Goal: Information Seeking & Learning: Learn about a topic

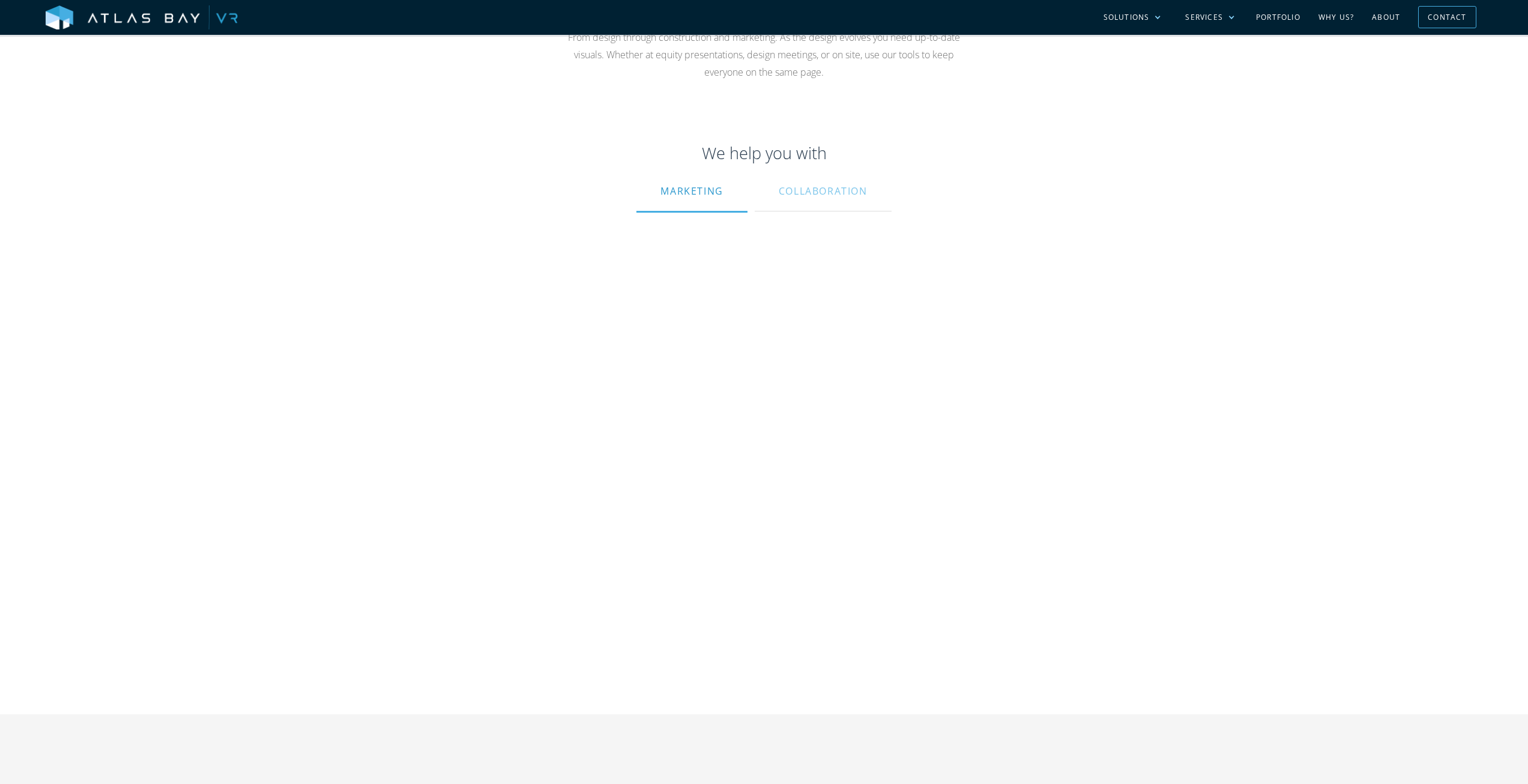
scroll to position [1081, 0]
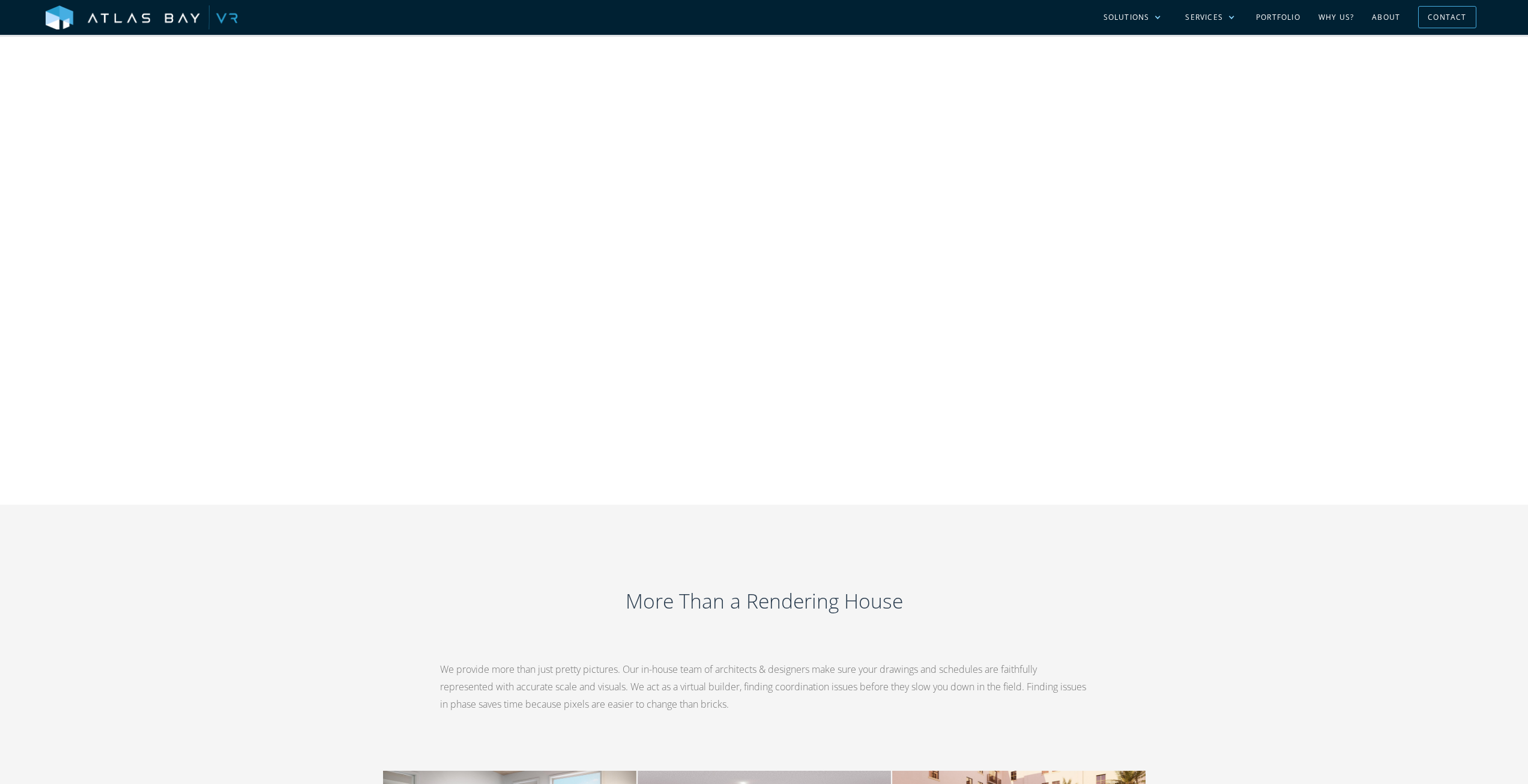
click at [1380, 227] on div "Visualize Your Project Every Step of the Way From design through construction a…" at bounding box center [764, 103] width 1528 height 801
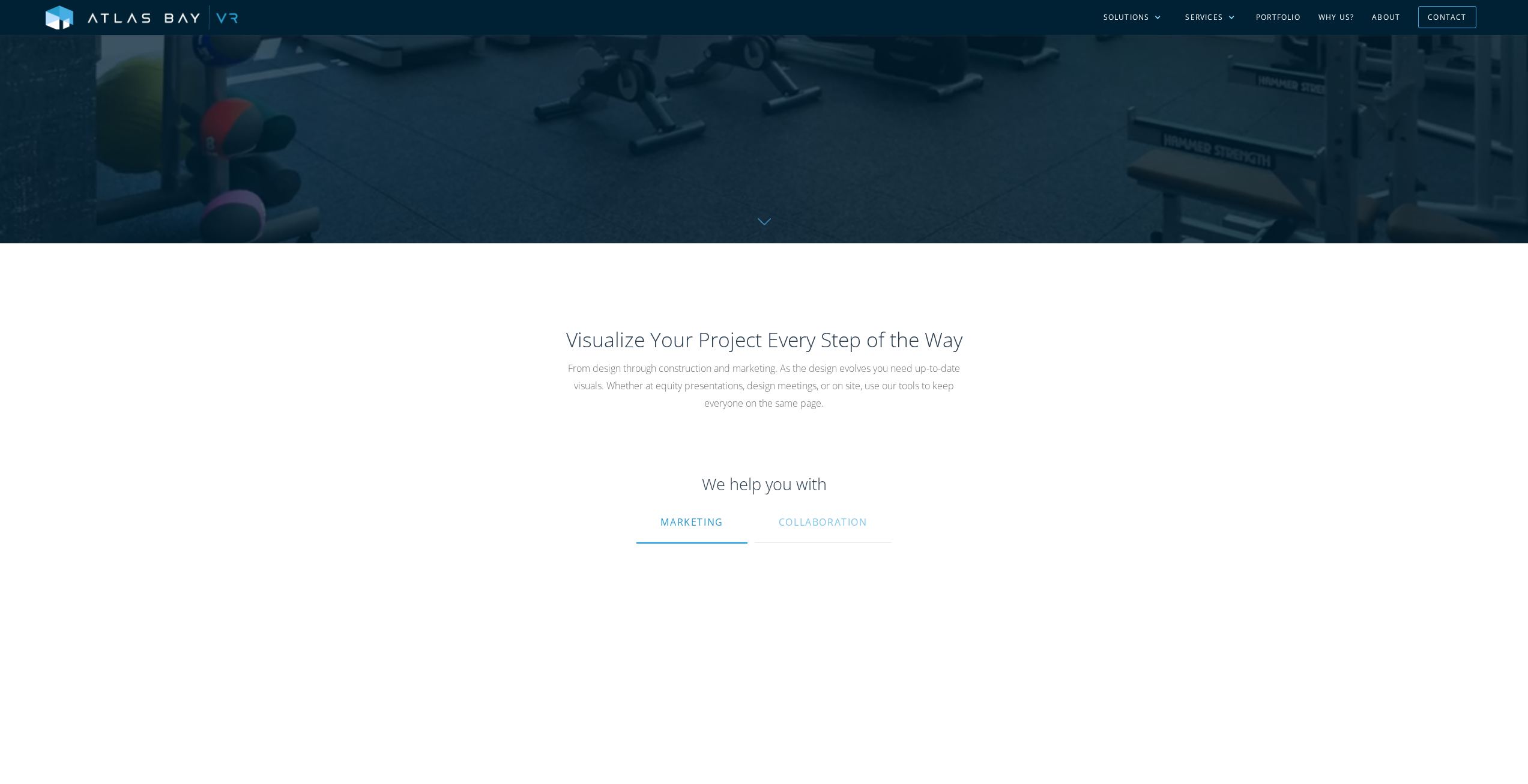
click at [1087, 326] on h2 "Visualize Your Project Every Step of the Way" at bounding box center [764, 340] width 721 height 28
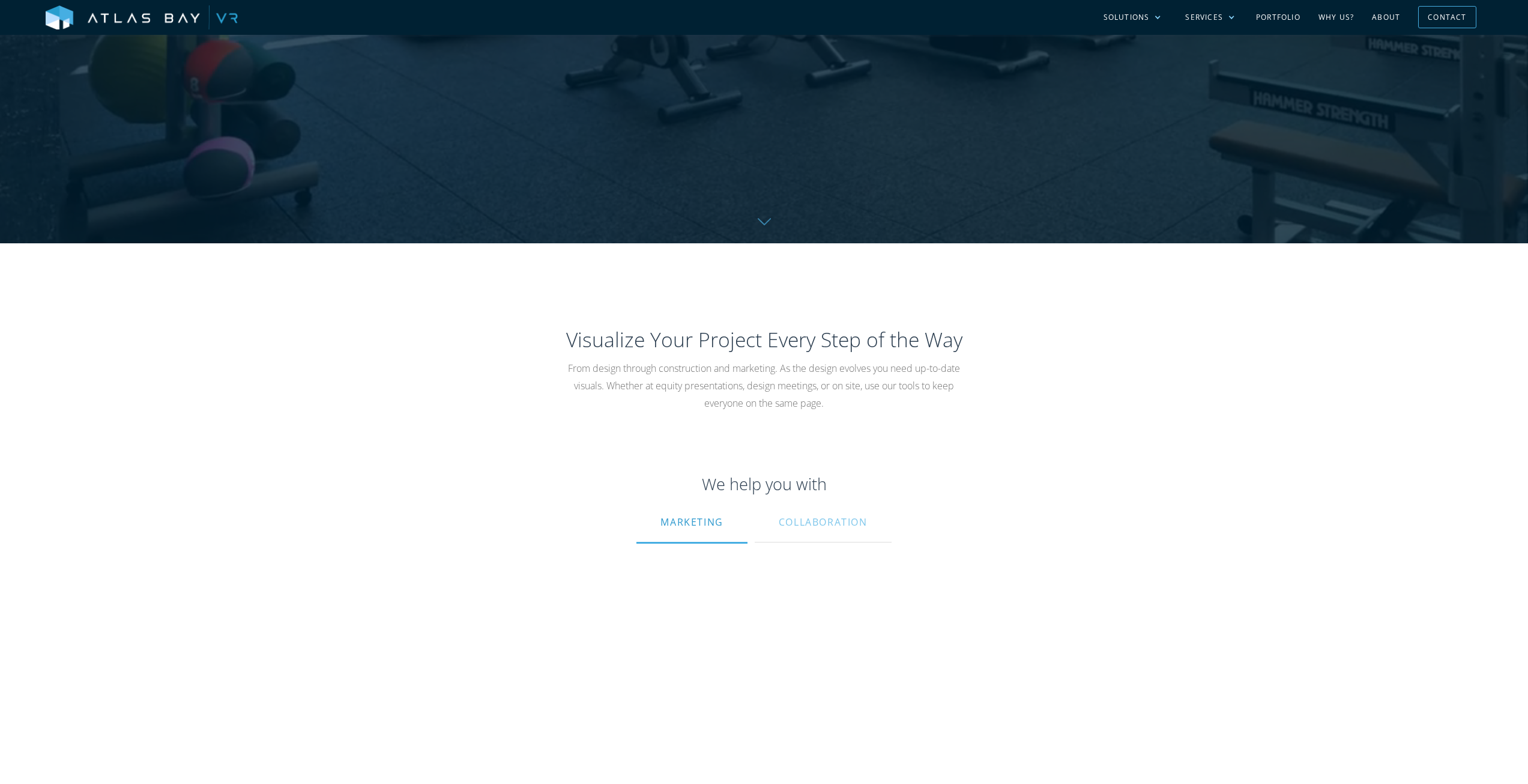
drag, startPoint x: 1223, startPoint y: 286, endPoint x: 1216, endPoint y: 307, distance: 22.1
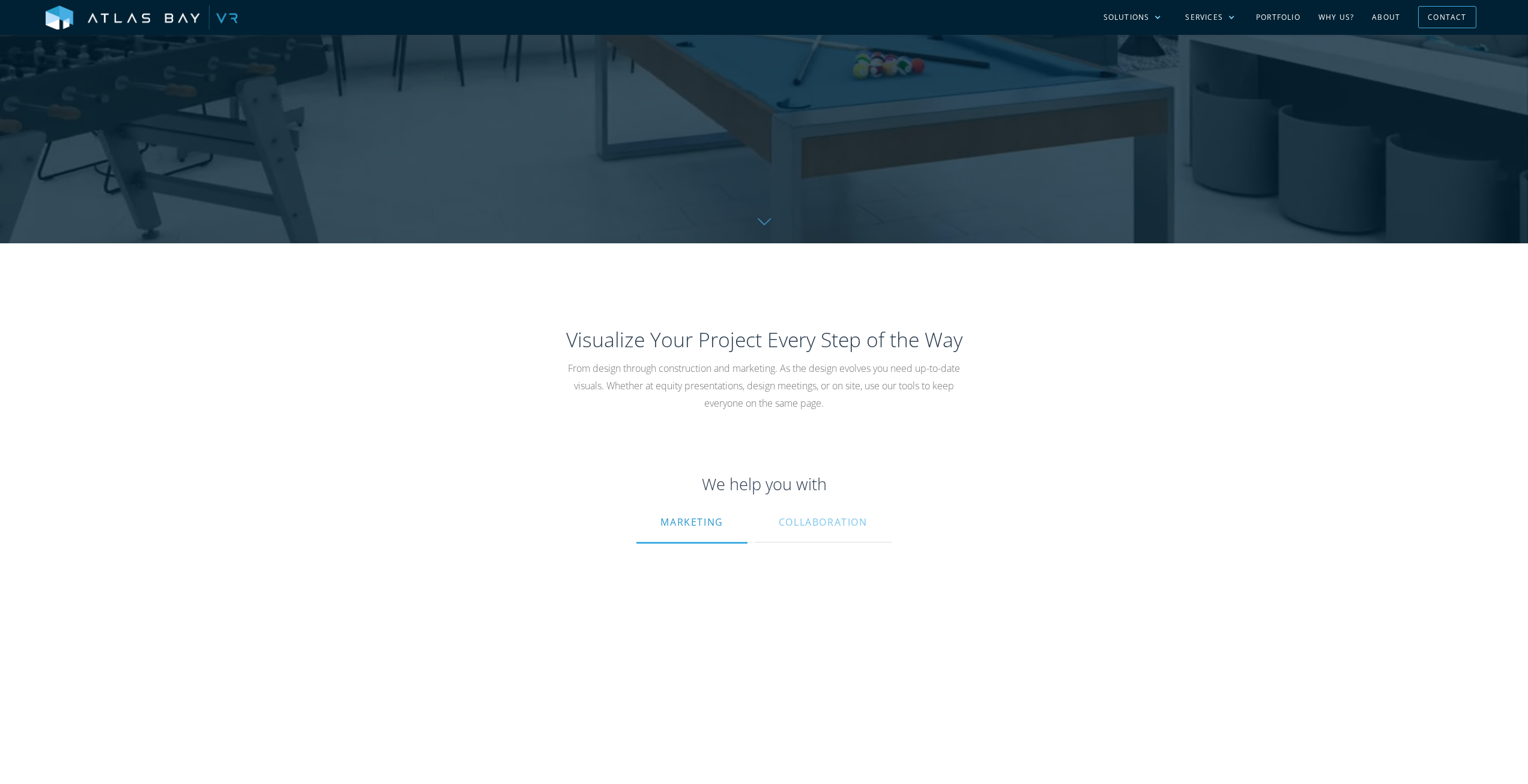
click at [1216, 307] on div "Visualize Your Project Every Step of the Way From design through construction a…" at bounding box center [764, 644] width 1528 height 801
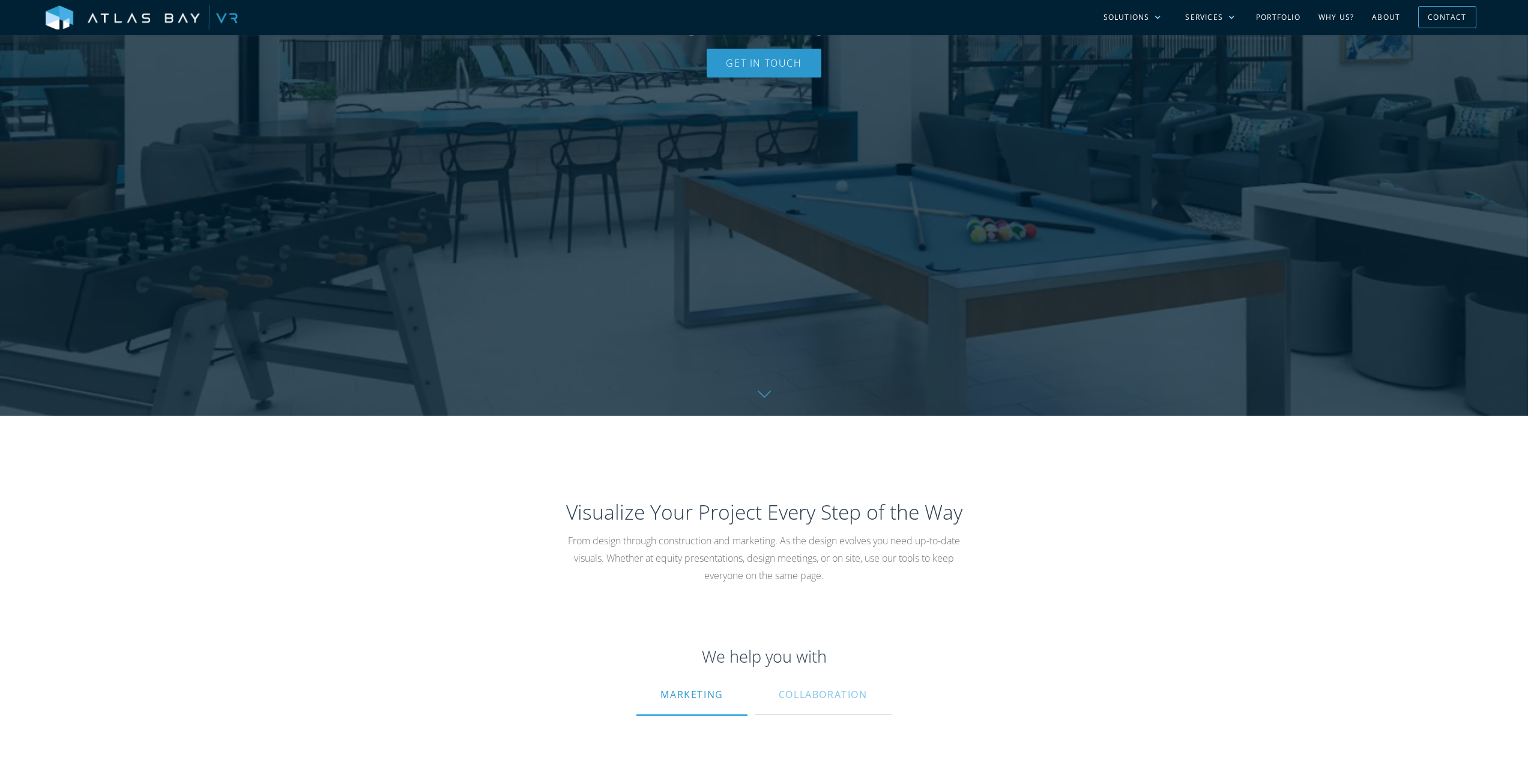
scroll to position [0, 0]
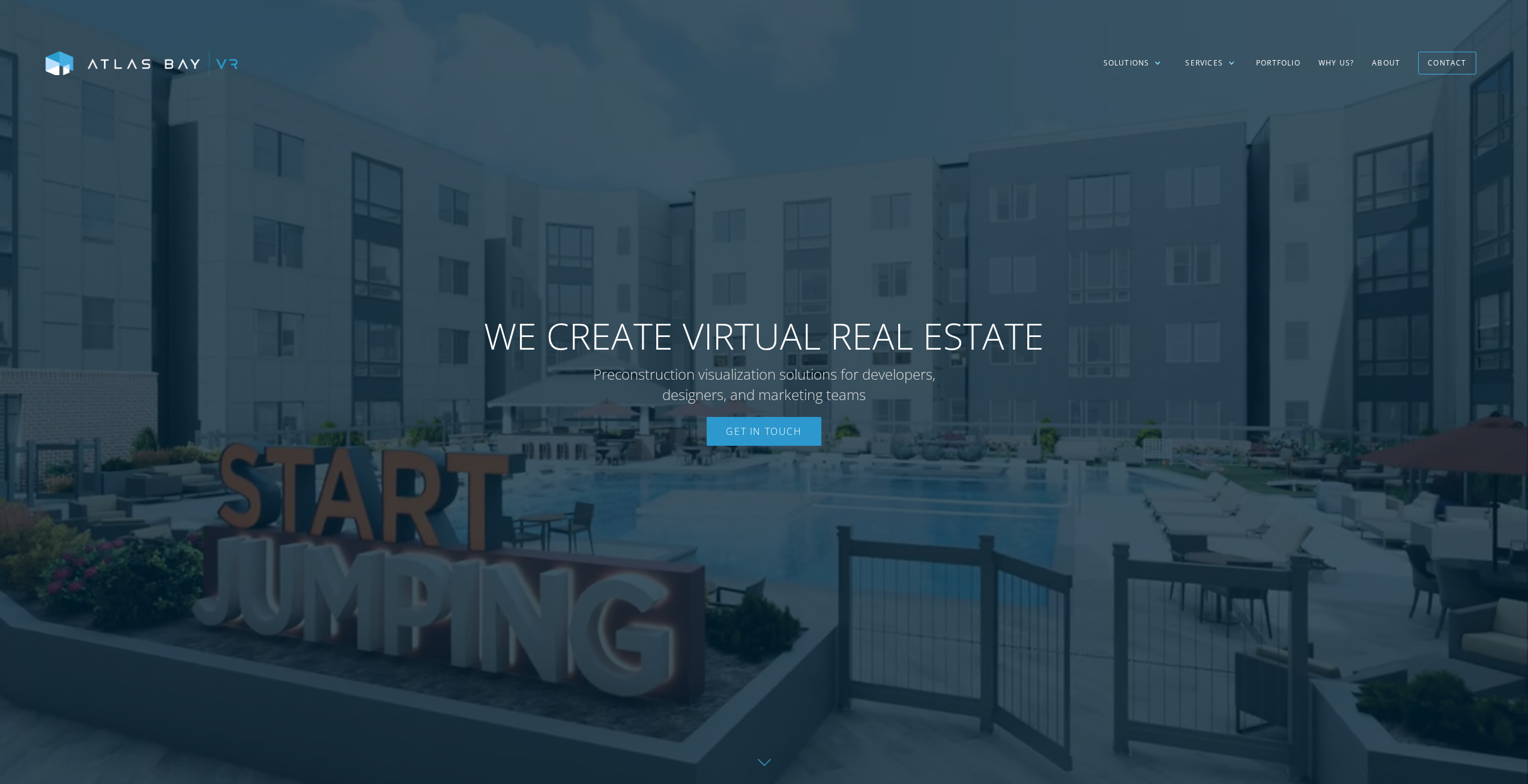
drag, startPoint x: 1143, startPoint y: 84, endPoint x: 1138, endPoint y: 100, distance: 16.8
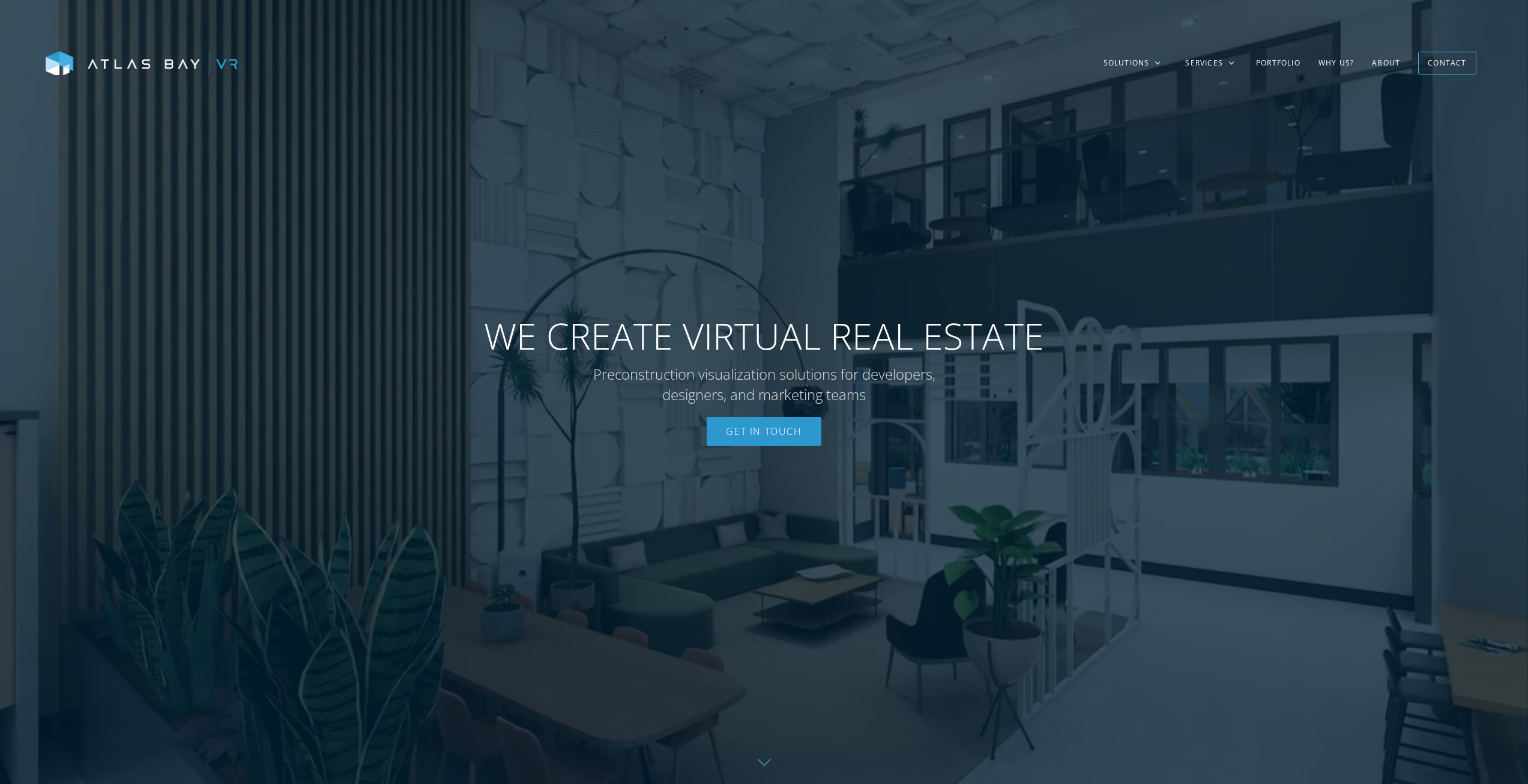
click at [1140, 95] on div "Solutions Multi-Family Student Housing Senior Living Residential Industrial Sol…" at bounding box center [764, 63] width 1528 height 126
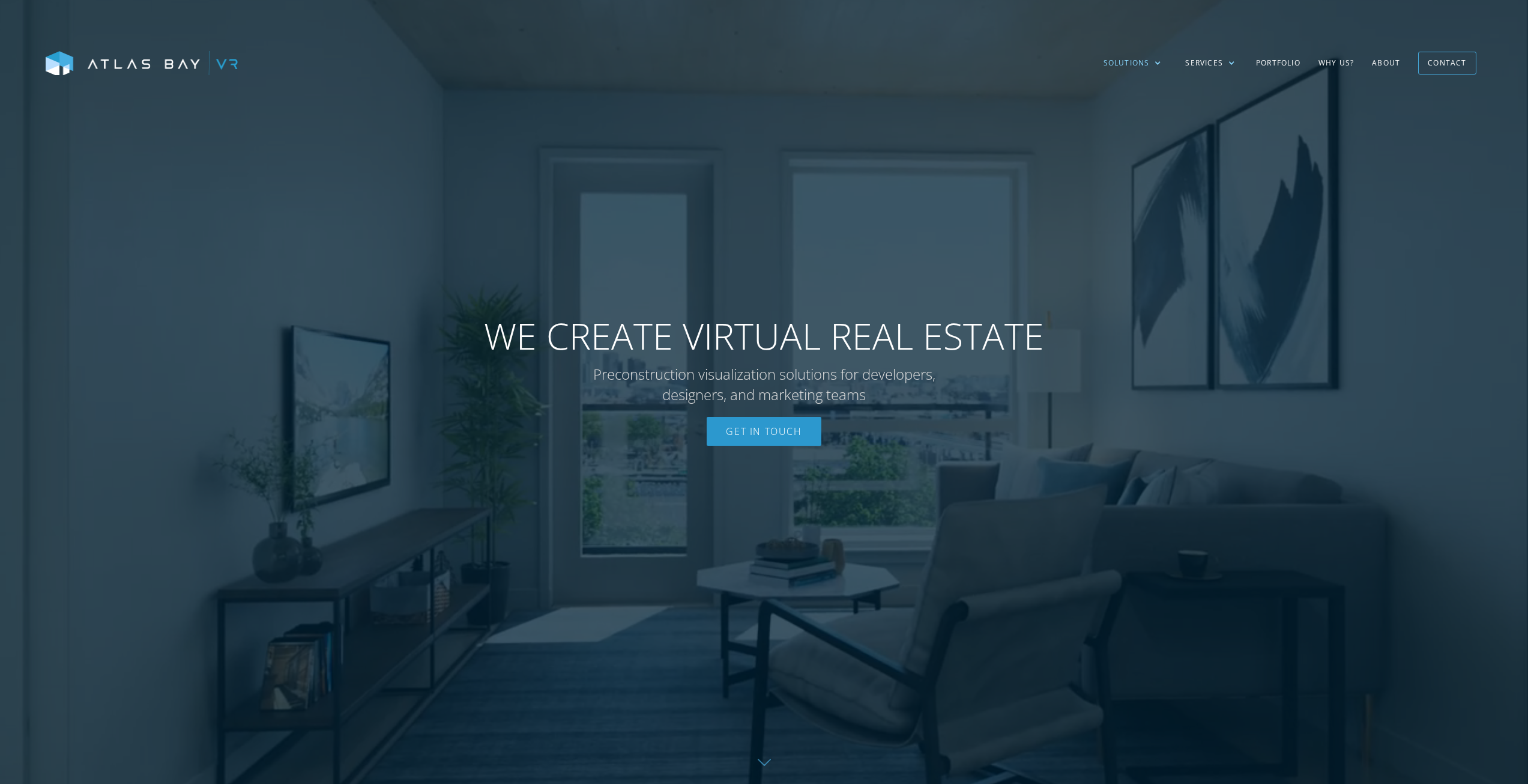
click at [1148, 55] on div "Solutions" at bounding box center [1133, 63] width 82 height 34
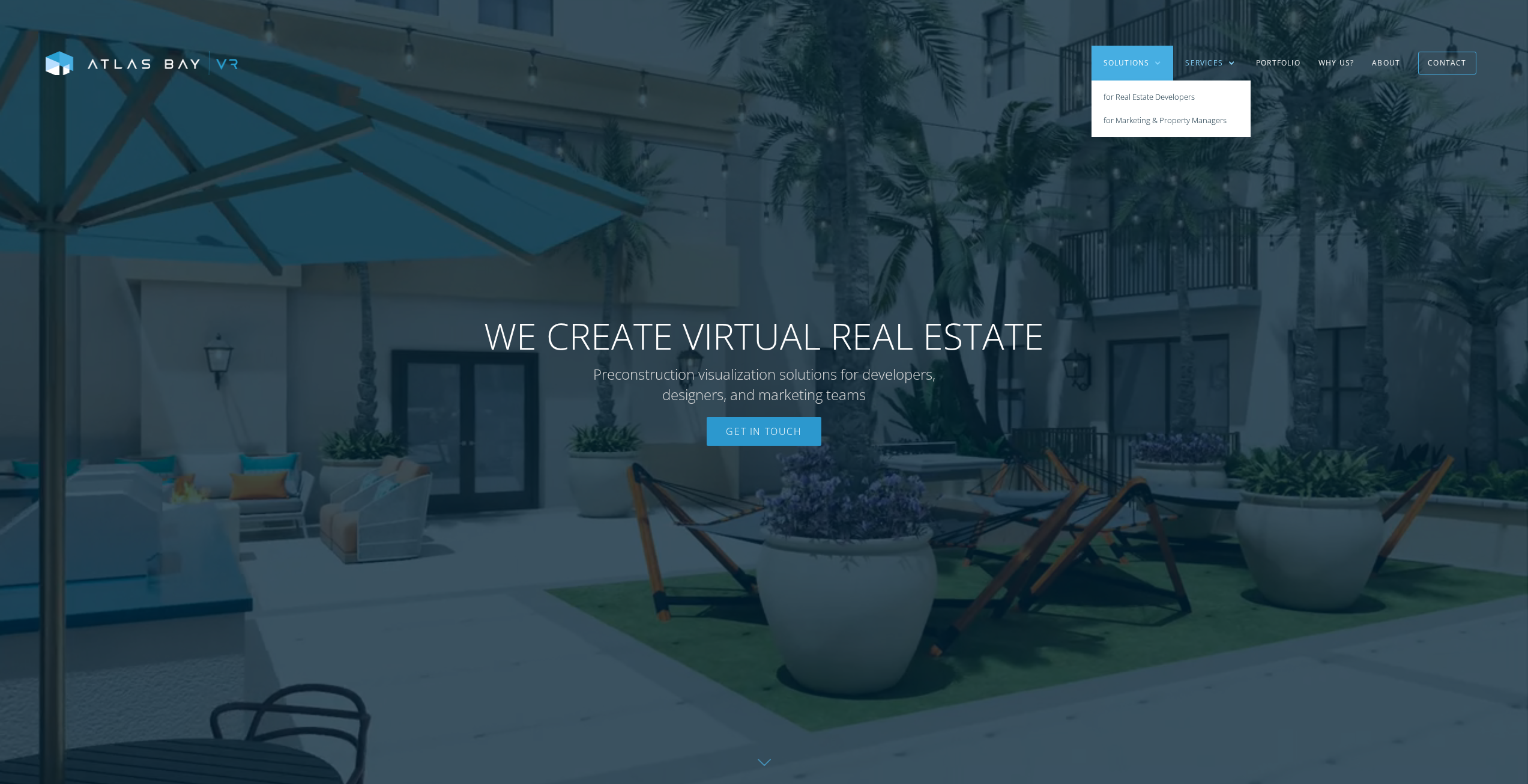
click at [1200, 62] on div "Services" at bounding box center [1204, 62] width 38 height 11
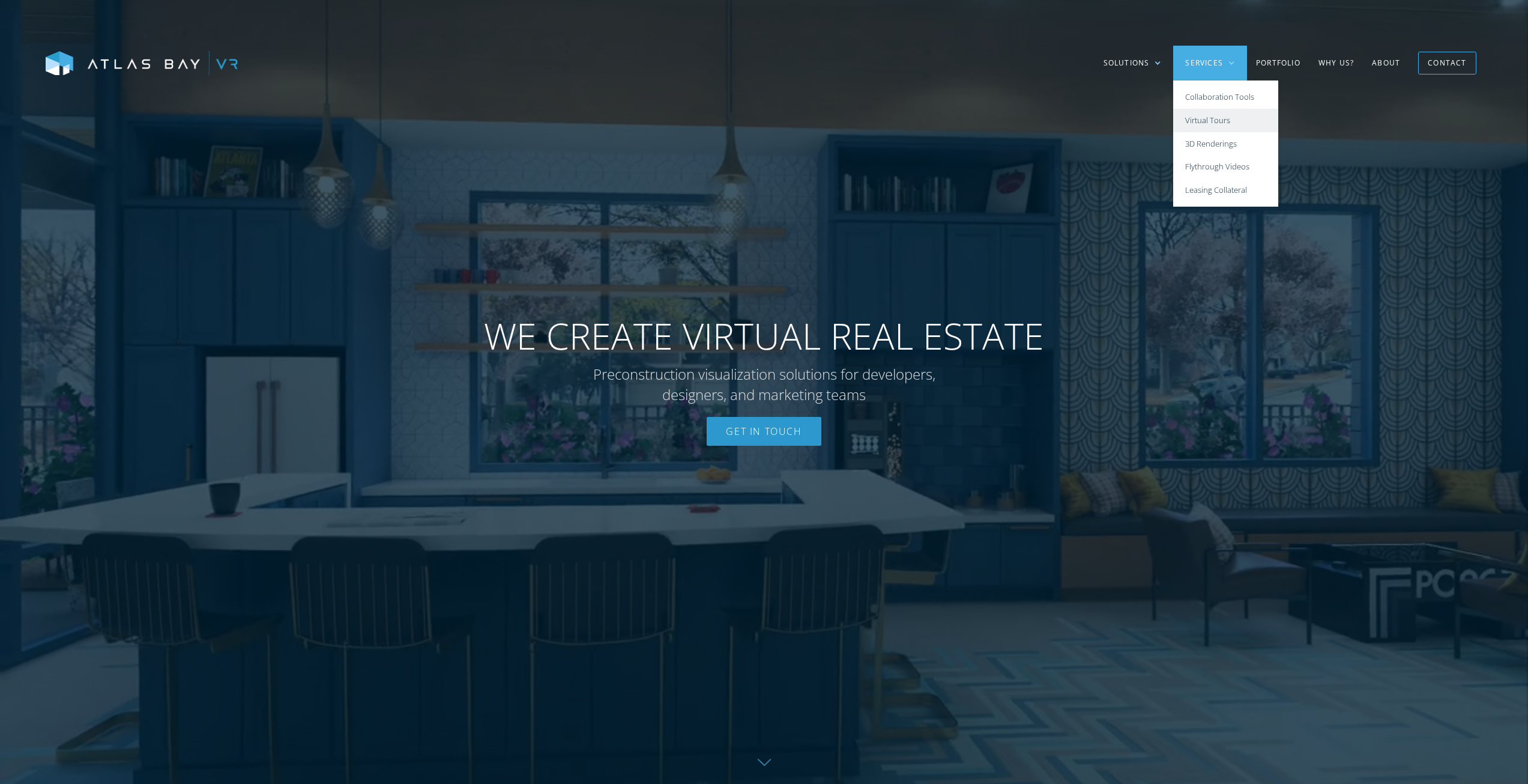
click at [1229, 121] on link "Virtual Tours" at bounding box center [1226, 121] width 105 height 24
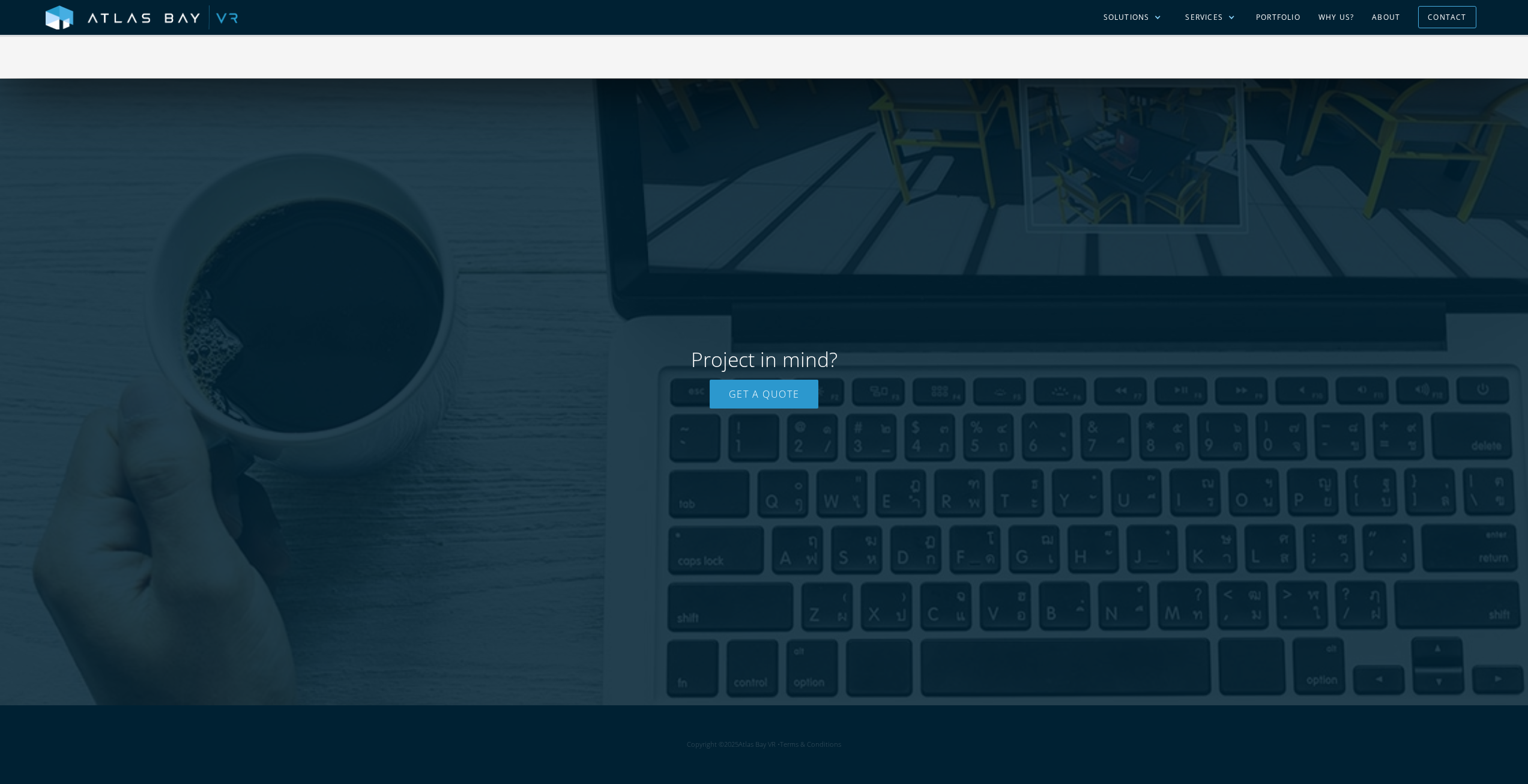
scroll to position [2041, 0]
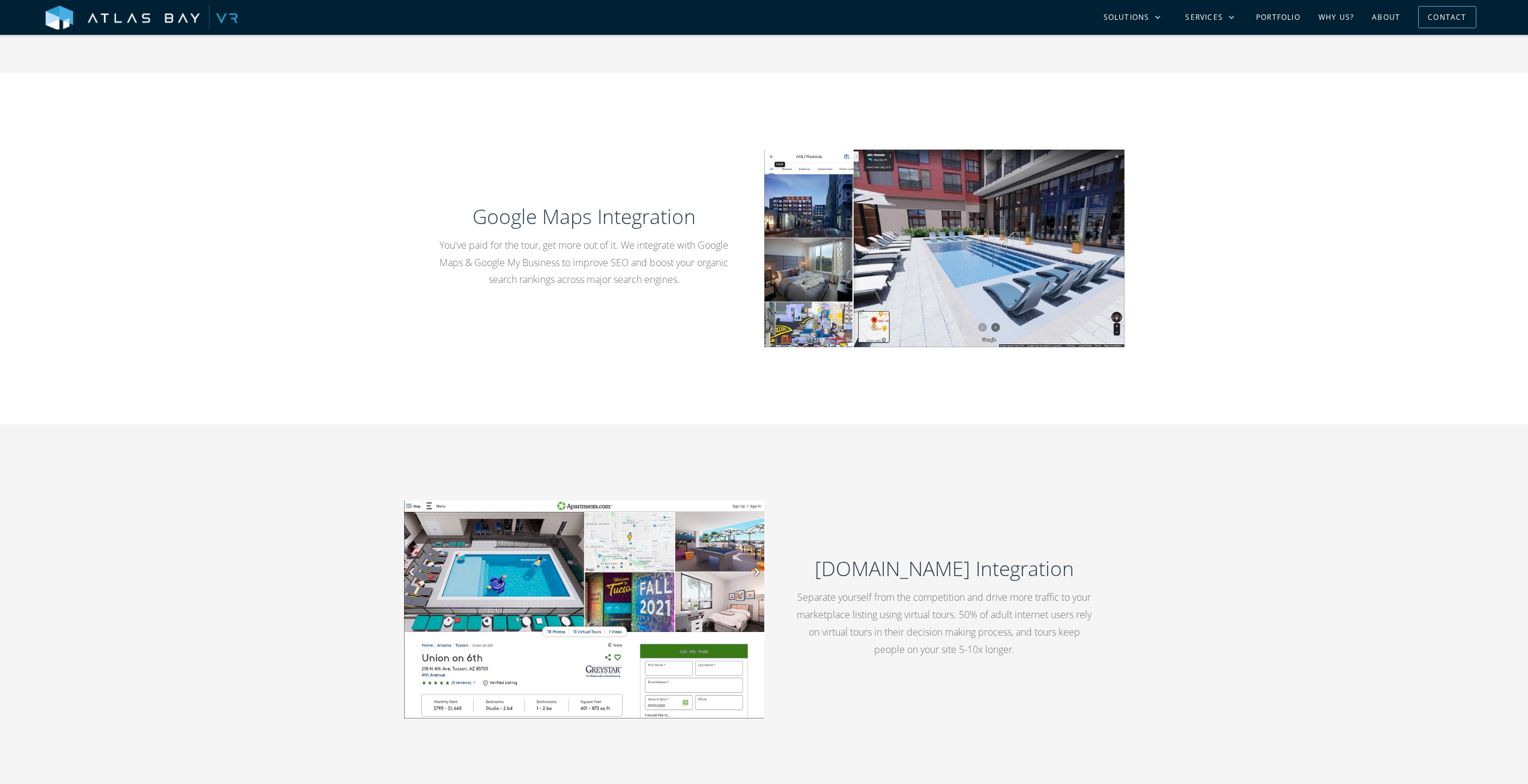
click at [944, 565] on h2 "Apartments.com Integration" at bounding box center [944, 568] width 303 height 28
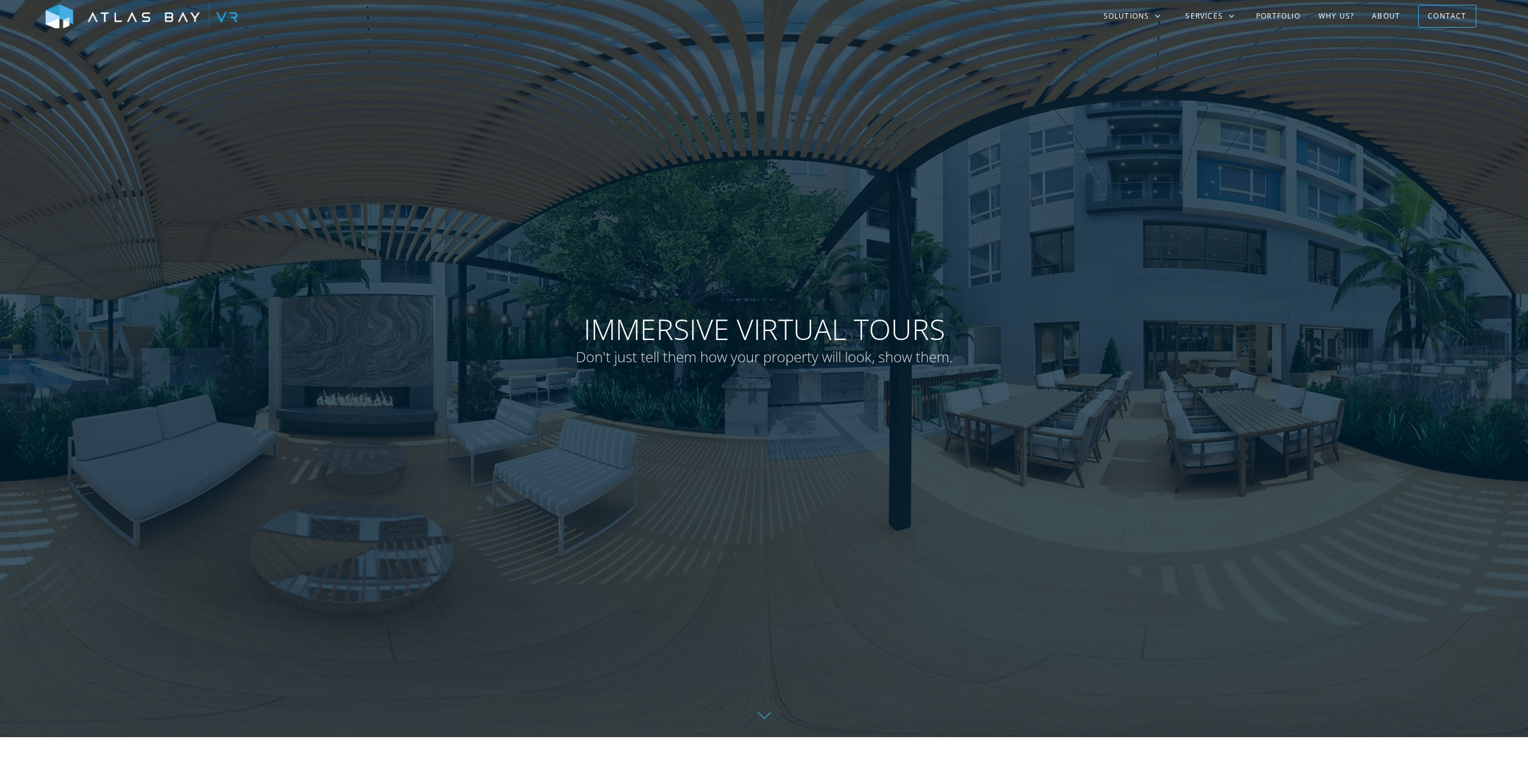
scroll to position [0, 0]
